Goal: Navigation & Orientation: Find specific page/section

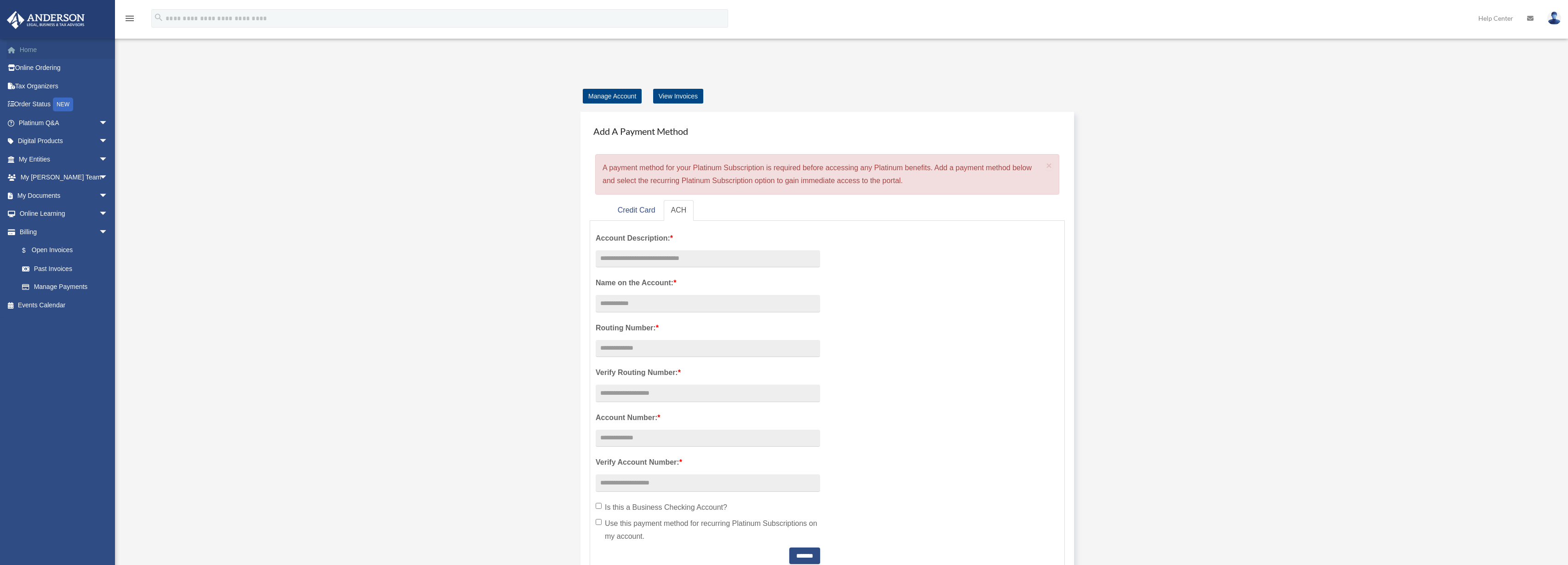
click at [63, 55] on link "Home" at bounding box center [64, 50] width 116 height 18
click at [42, 53] on link "Home" at bounding box center [64, 50] width 116 height 18
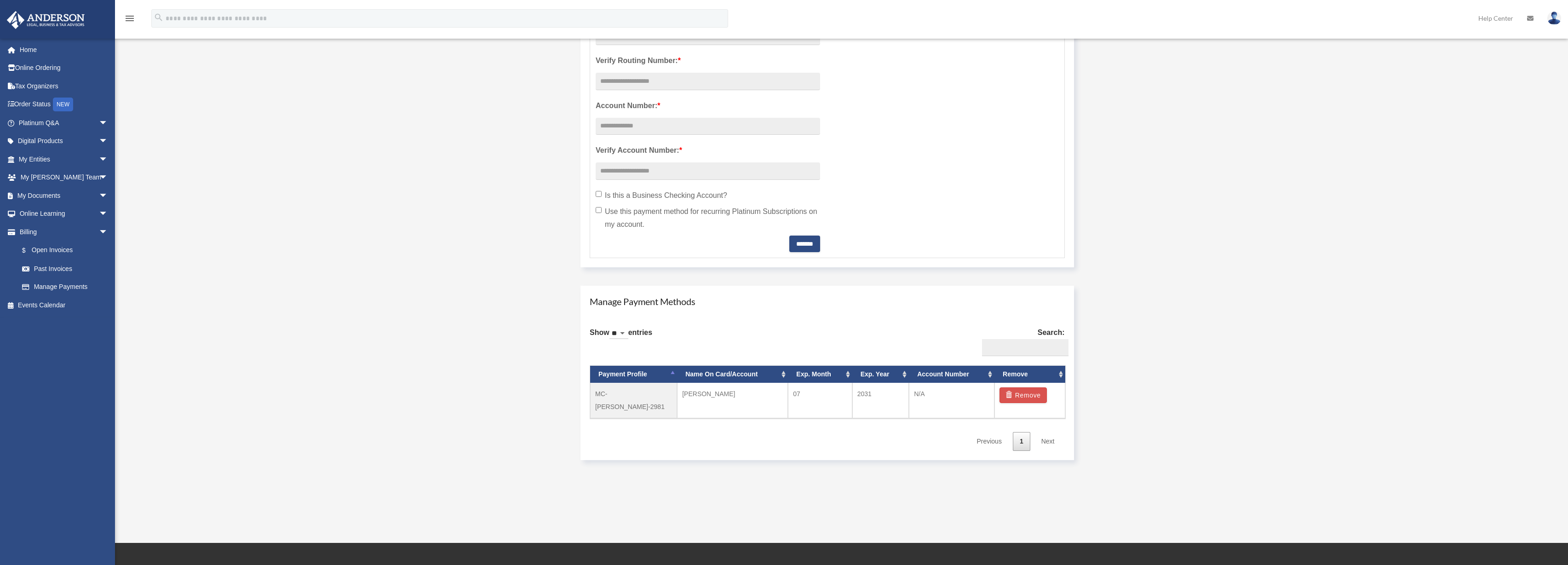
scroll to position [452, 0]
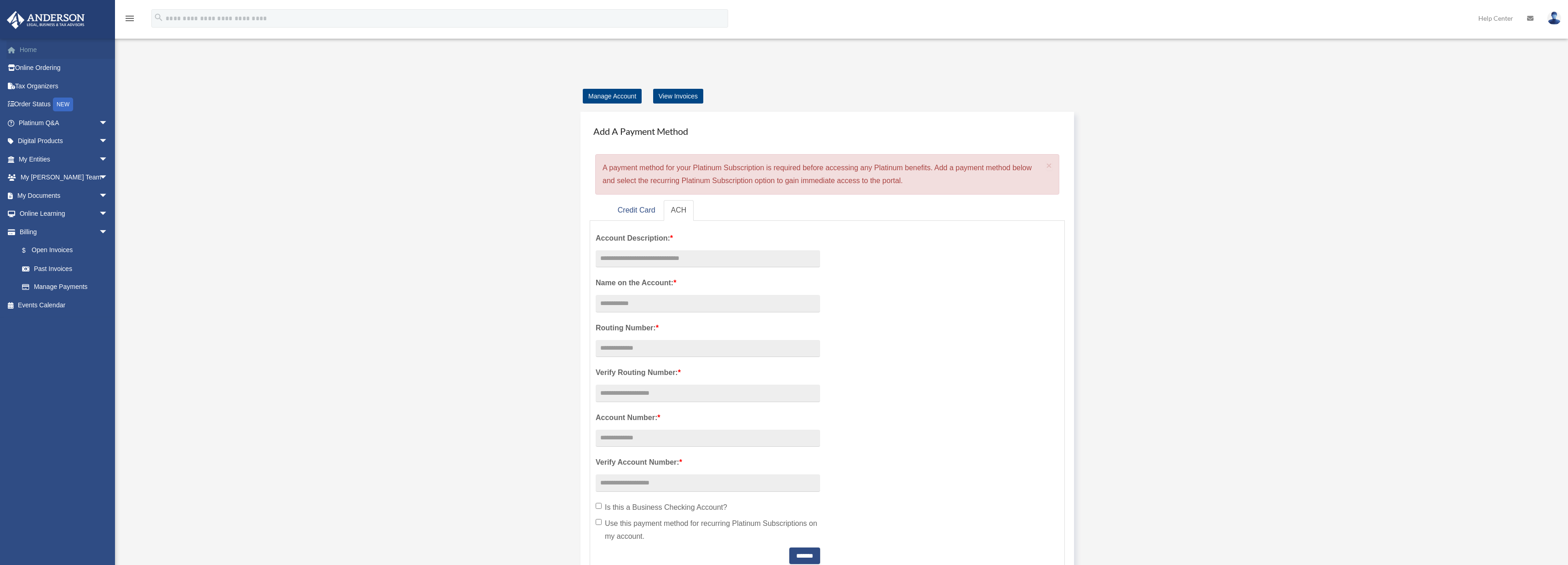
click at [33, 41] on link "Home" at bounding box center [64, 50] width 116 height 18
click at [40, 30] on link at bounding box center [57, 18] width 116 height 39
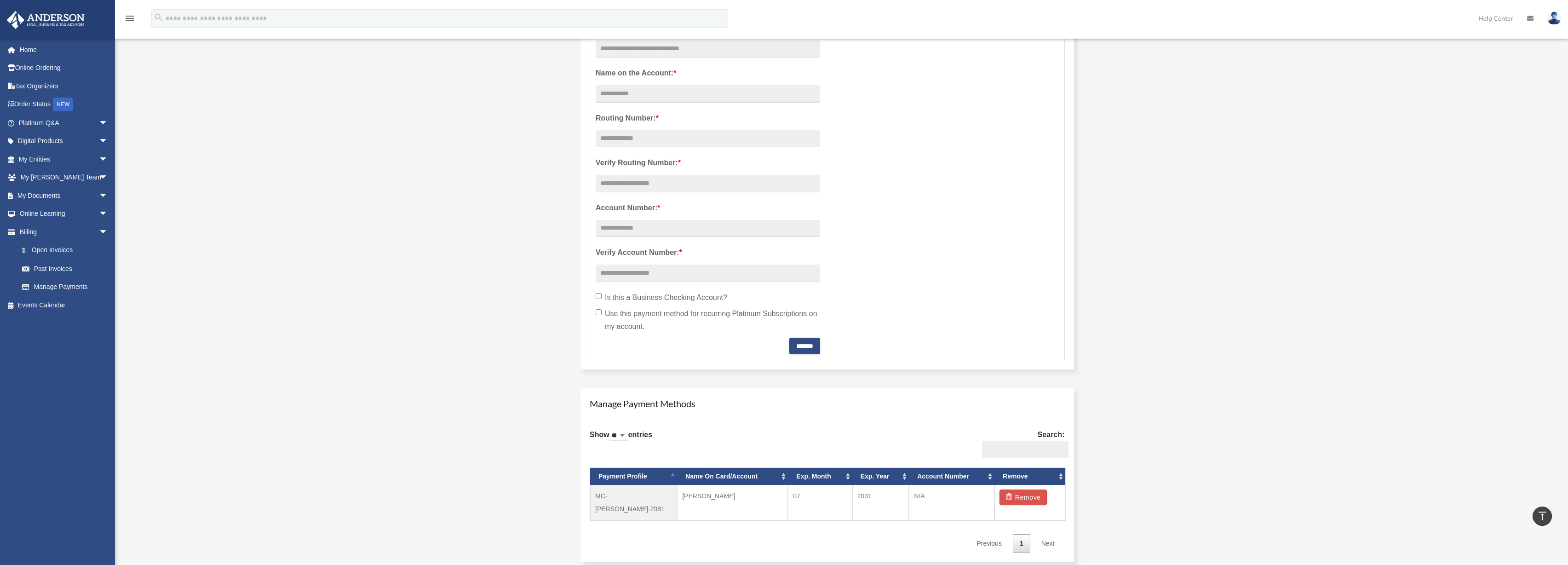
scroll to position [35, 0]
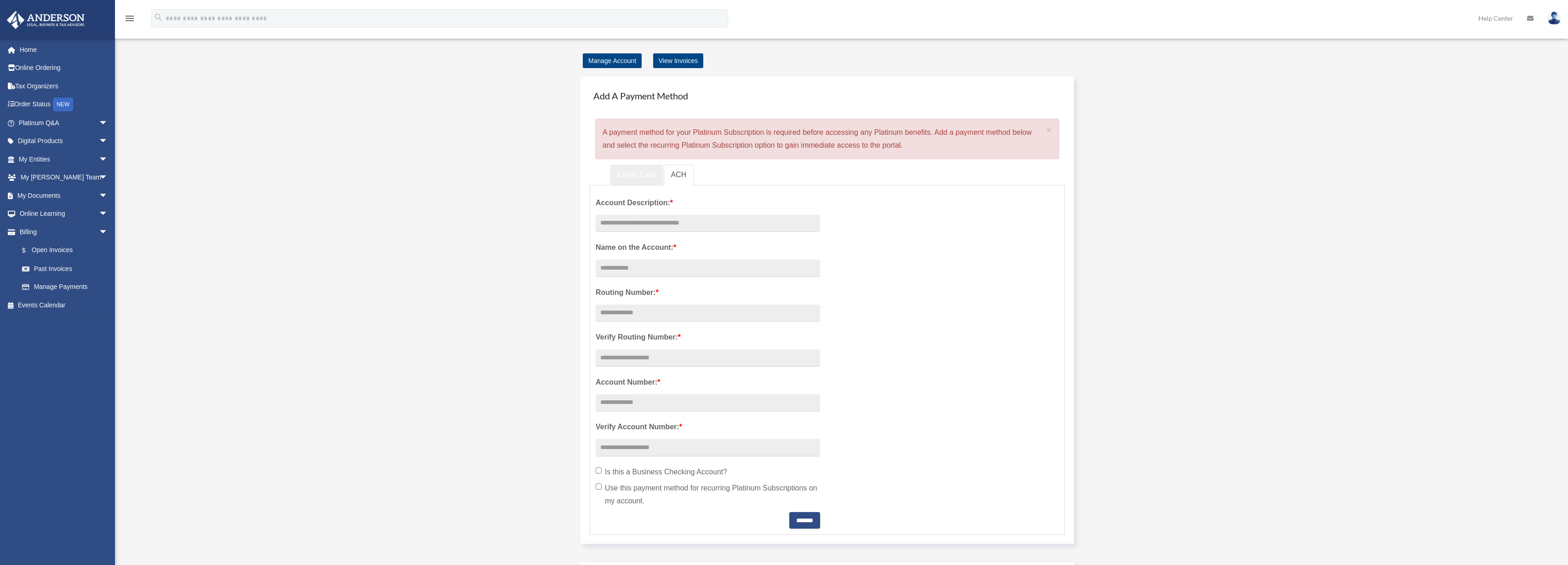
click at [637, 170] on link "Credit Card" at bounding box center [636, 174] width 52 height 21
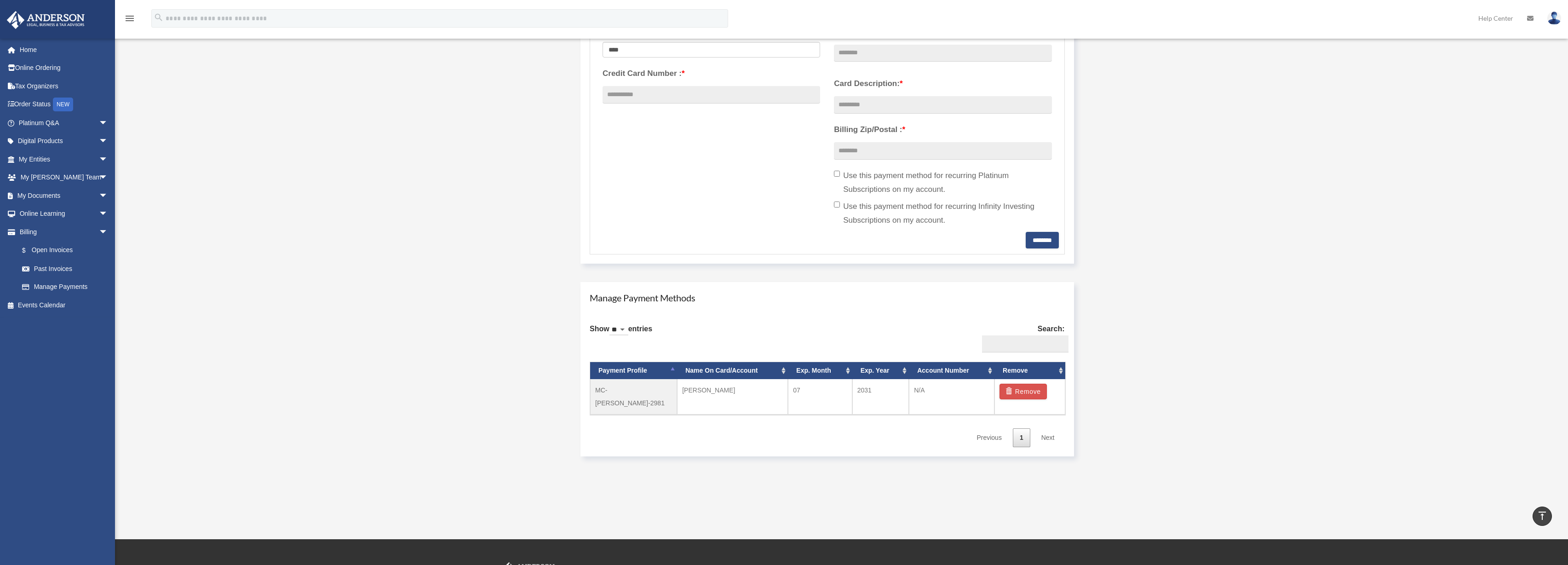
scroll to position [0, 0]
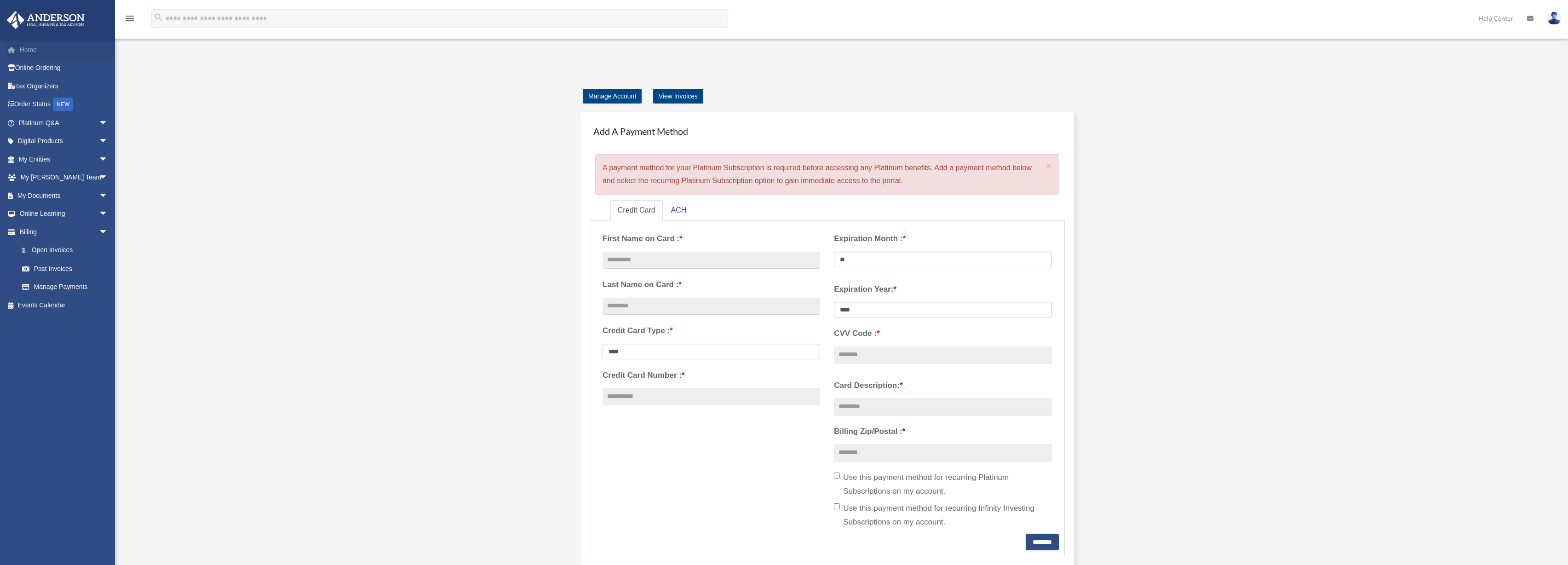
click at [38, 42] on link "Home" at bounding box center [64, 50] width 116 height 18
click at [36, 45] on link "Home" at bounding box center [64, 50] width 116 height 18
click at [45, 61] on link "Online Ordering" at bounding box center [64, 68] width 116 height 18
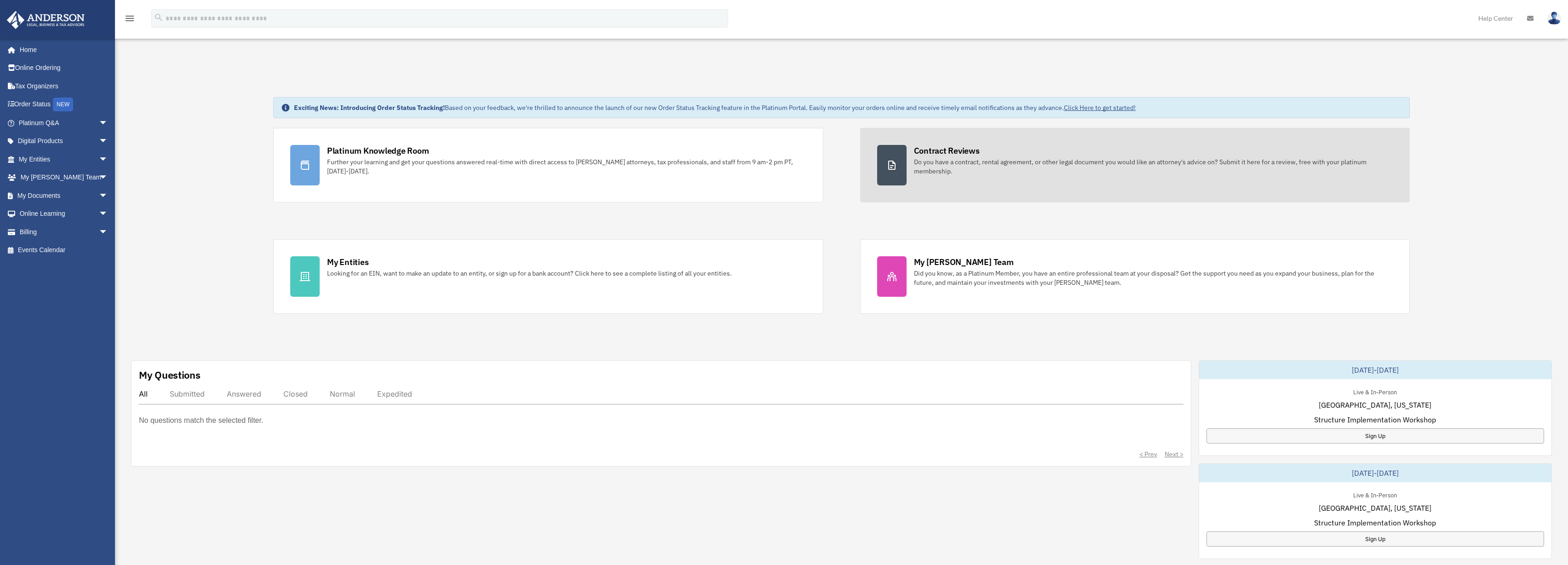
click at [953, 179] on link "Contract Reviews Do you have a contract, rental agreement, or other legal docum…" at bounding box center [1135, 165] width 550 height 74
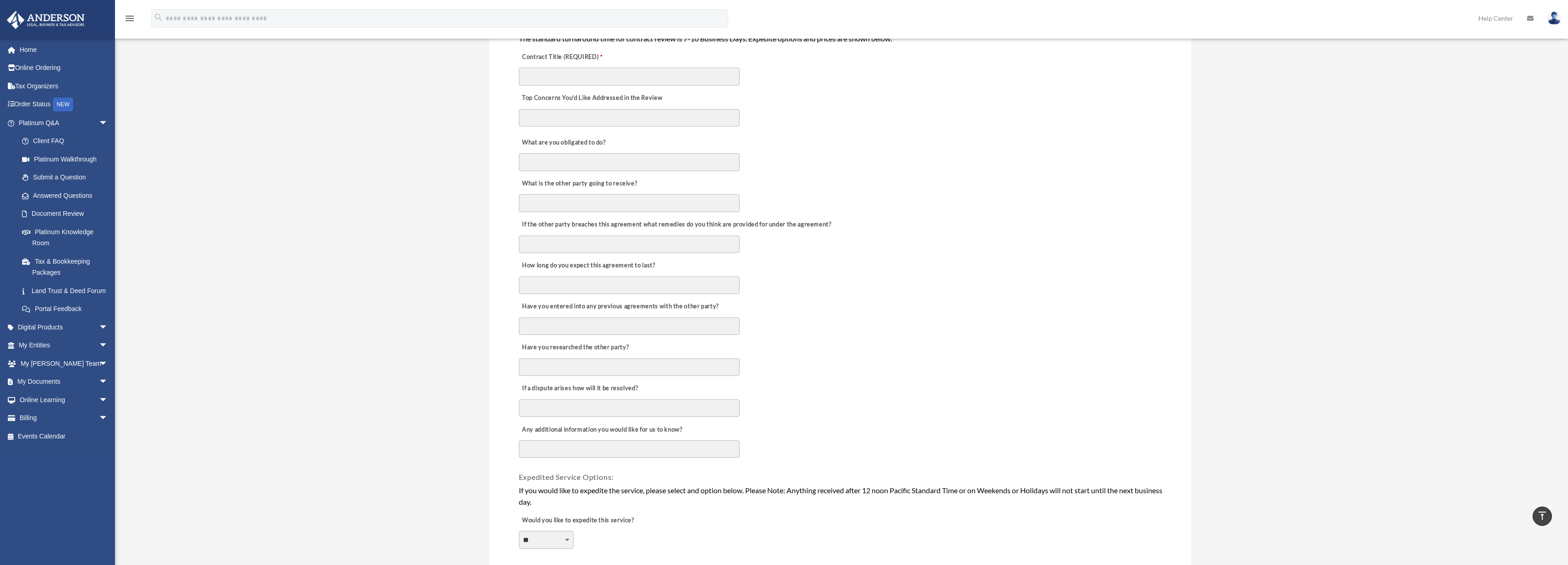
scroll to position [438, 0]
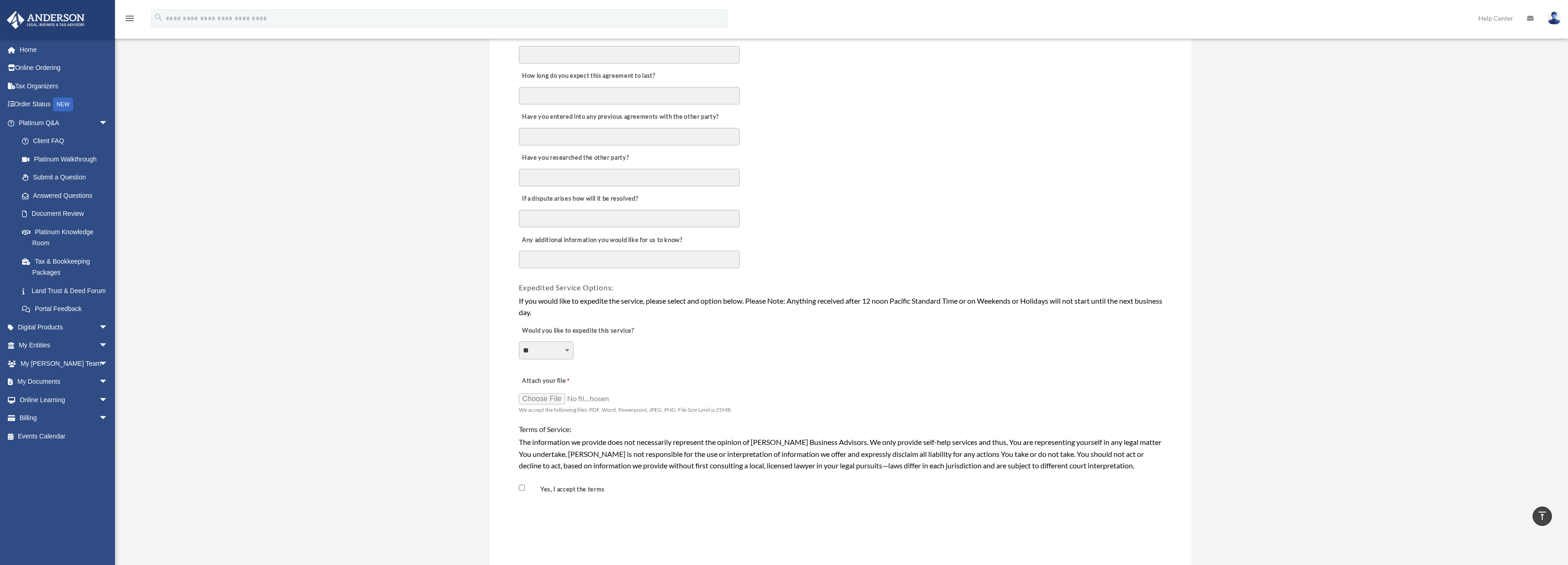
click at [567, 347] on select "**********" at bounding box center [546, 350] width 55 height 17
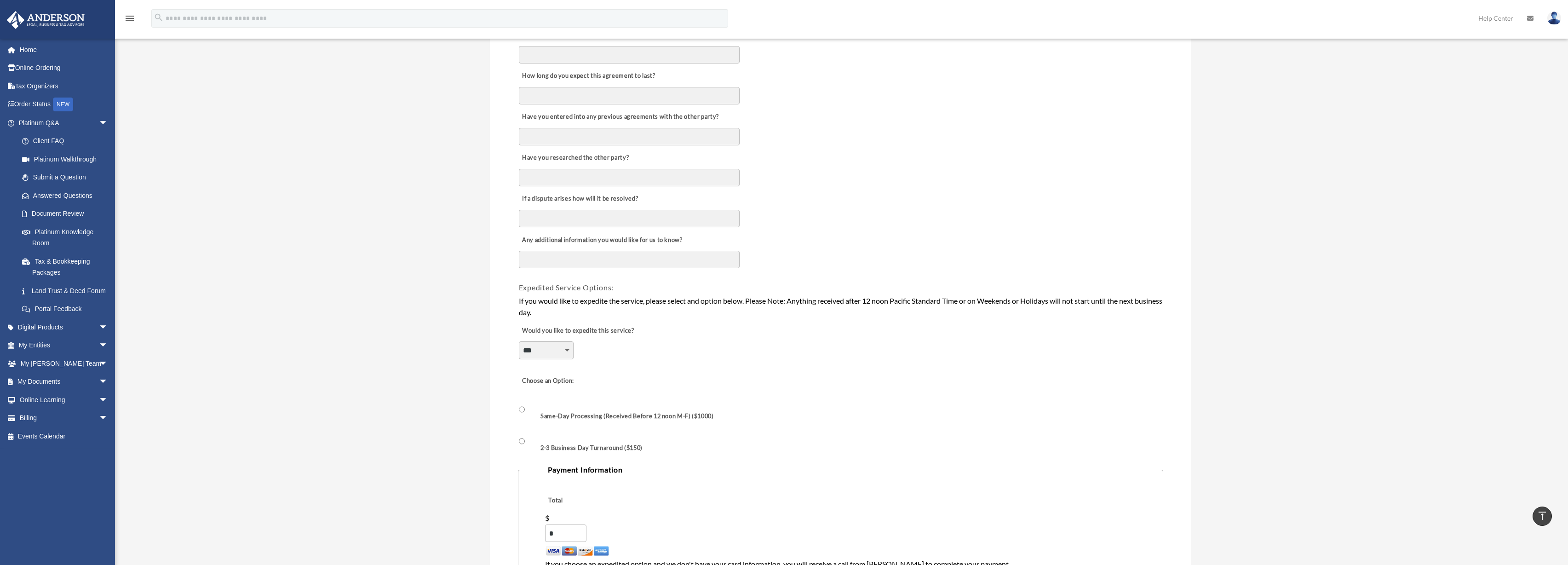
click at [561, 348] on select "**********" at bounding box center [546, 350] width 55 height 17
select select "********"
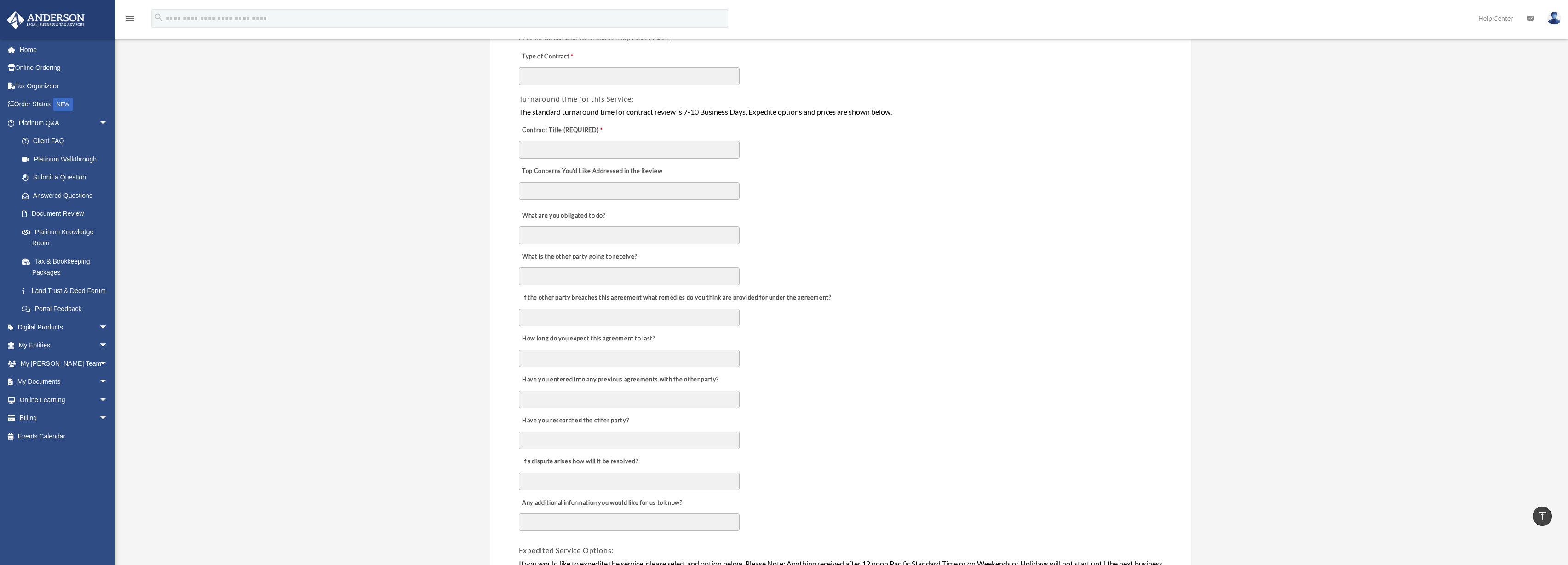
scroll to position [0, 0]
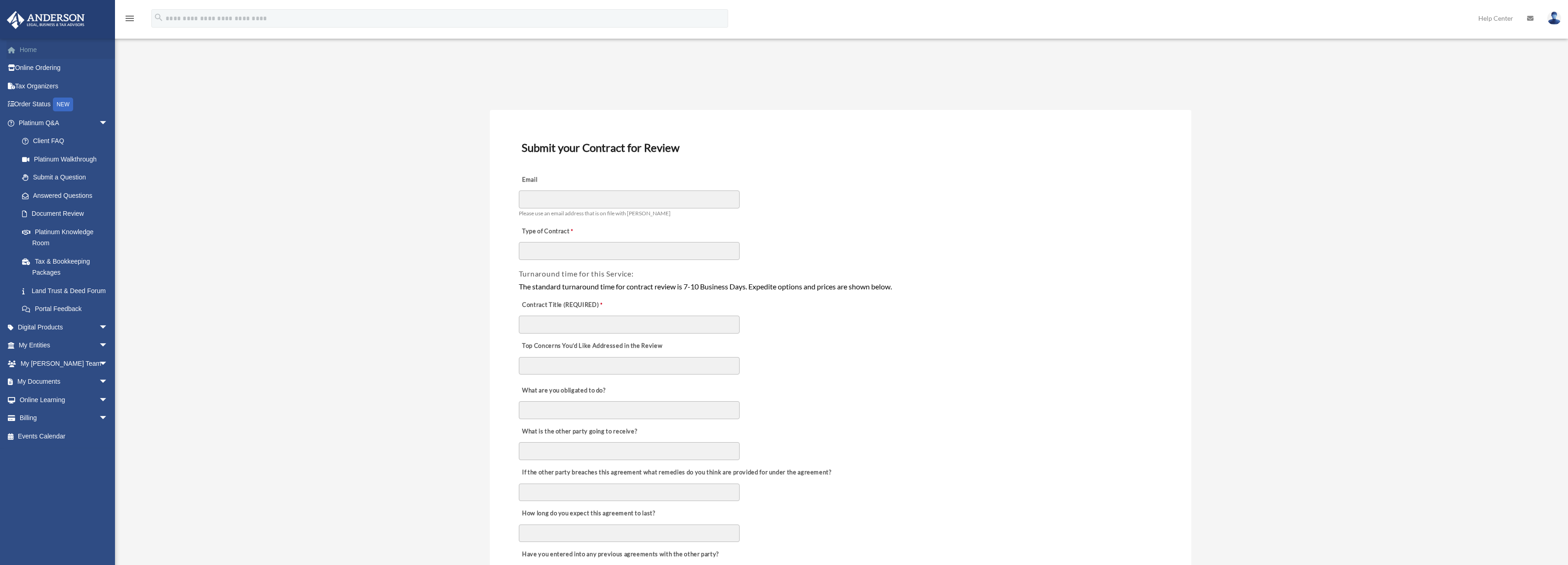
click at [39, 52] on link "Home" at bounding box center [64, 50] width 116 height 18
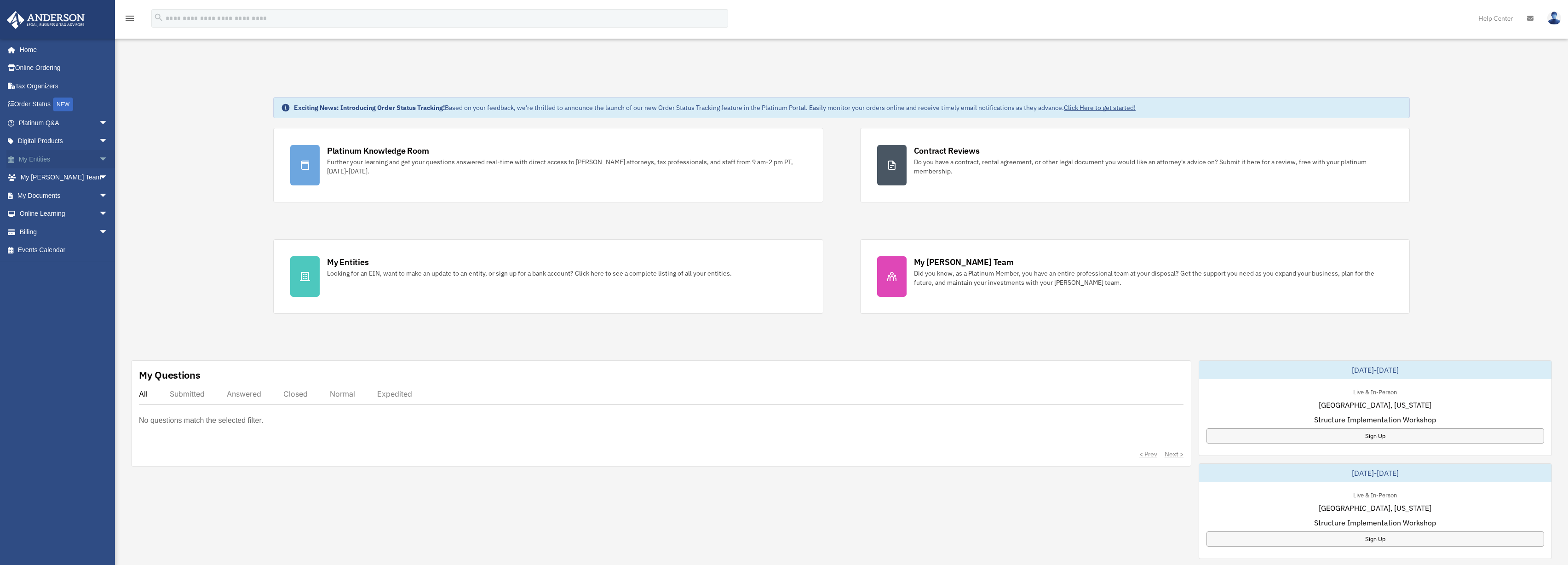
click at [65, 159] on link "My Entities arrow_drop_down" at bounding box center [64, 159] width 116 height 18
click at [99, 161] on span "arrow_drop_down" at bounding box center [108, 159] width 18 height 19
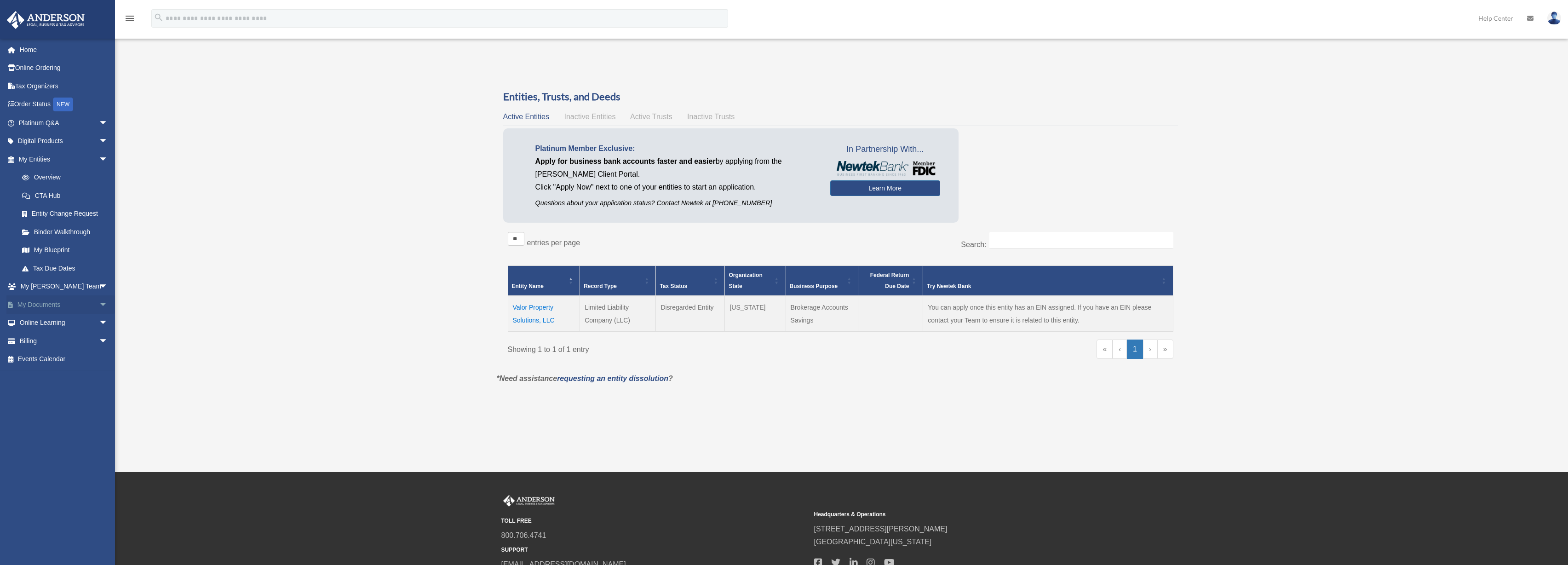
click at [99, 306] on span "arrow_drop_down" at bounding box center [108, 305] width 18 height 19
click at [59, 325] on link "Box" at bounding box center [67, 323] width 109 height 18
click at [44, 324] on link "Box" at bounding box center [67, 323] width 109 height 18
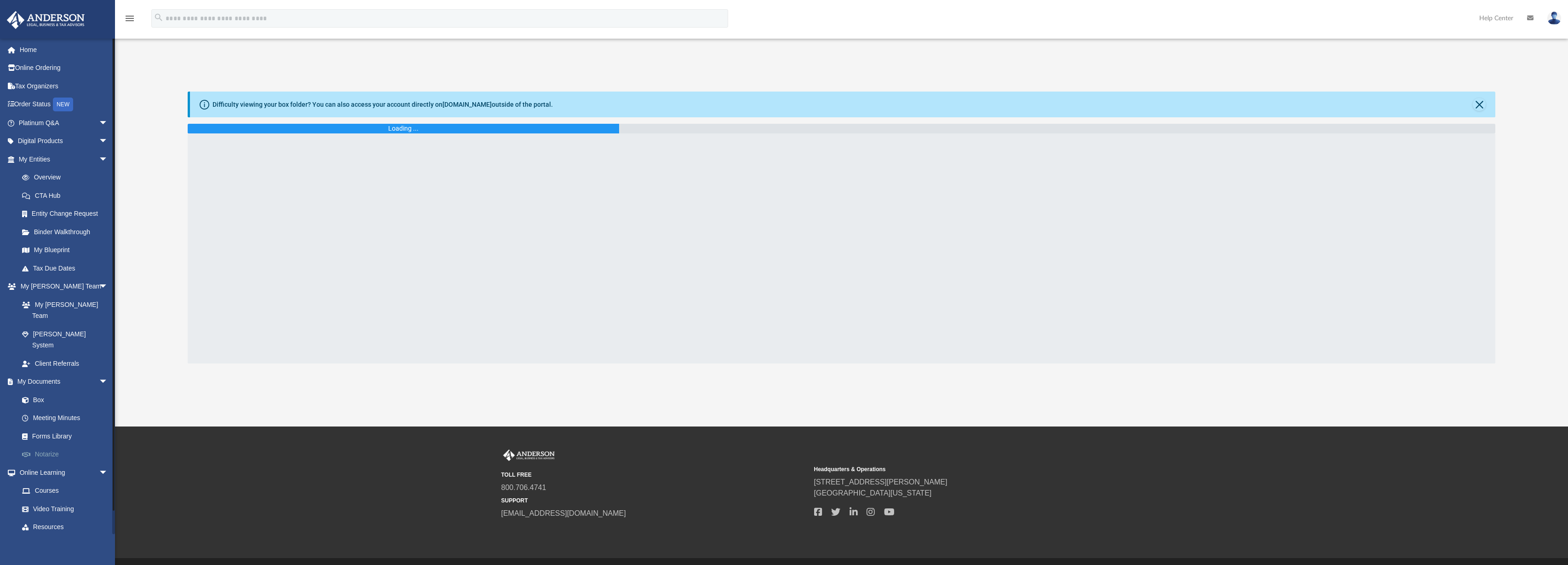
click at [59, 446] on link "Notarize" at bounding box center [67, 455] width 109 height 18
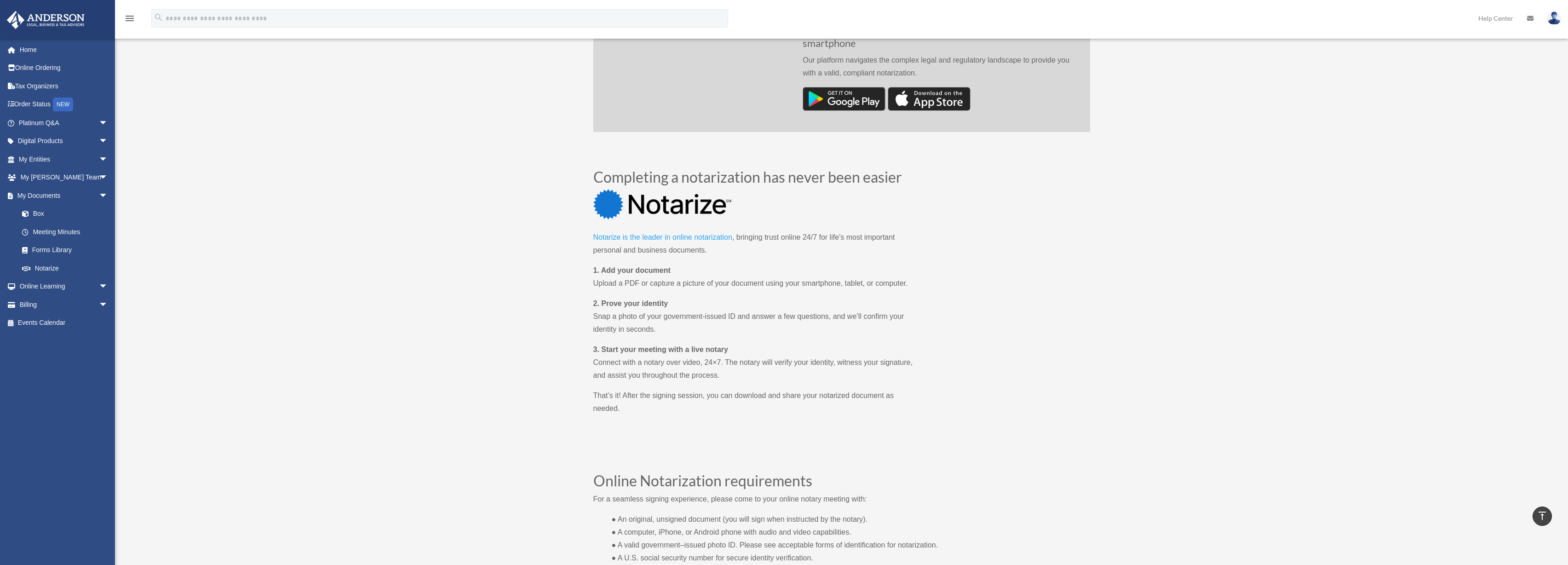
scroll to position [510, 0]
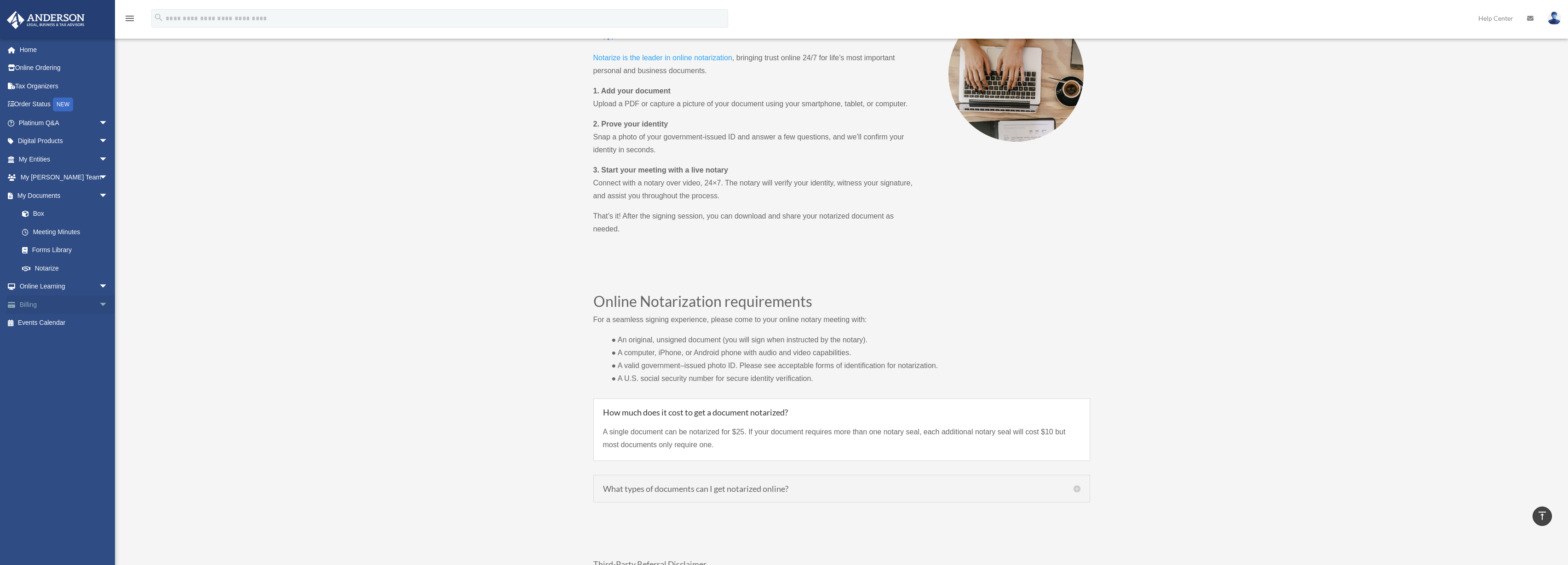
click at [23, 306] on link "Billing arrow_drop_down" at bounding box center [64, 305] width 116 height 18
